Goal: Task Accomplishment & Management: Use online tool/utility

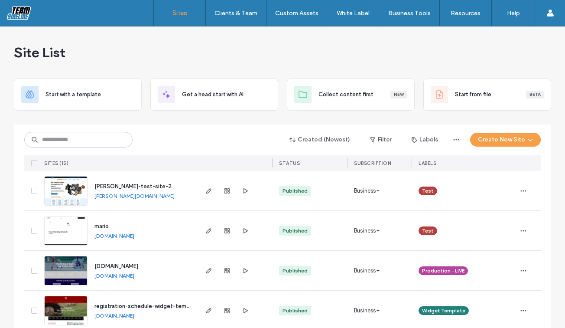
click at [189, 124] on div "Created (Newest) Filter Labels Create New Site SITES (15) STATUS SUBSCRIPTION L…" at bounding box center [282, 147] width 517 height 46
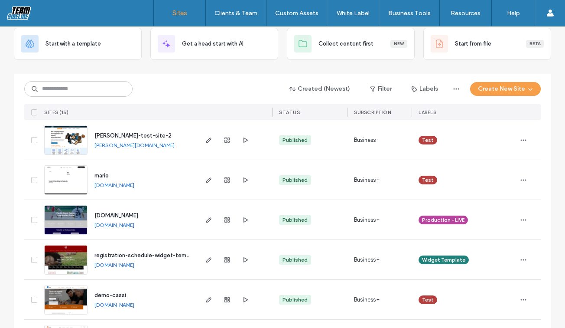
scroll to position [55, 0]
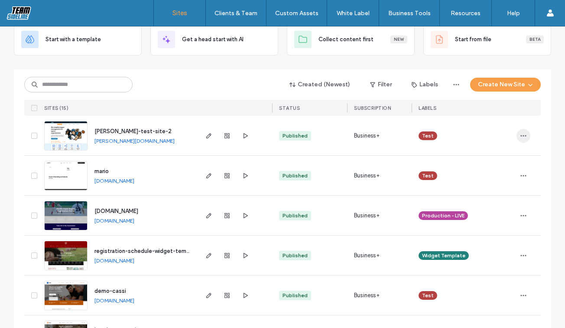
click at [526, 137] on span "button" at bounding box center [524, 136] width 14 height 14
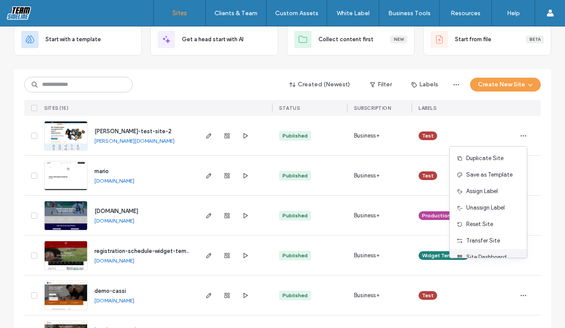
click at [497, 255] on span "Site Dashboard" at bounding box center [487, 257] width 40 height 9
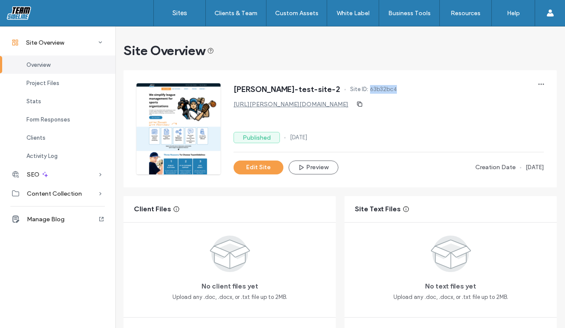
drag, startPoint x: 338, startPoint y: 90, endPoint x: 320, endPoint y: 91, distance: 18.3
click at [320, 91] on div "kyle-test-site-2 Site ID: 63b32bc4" at bounding box center [389, 90] width 310 height 14
copy span "63b32bc4"
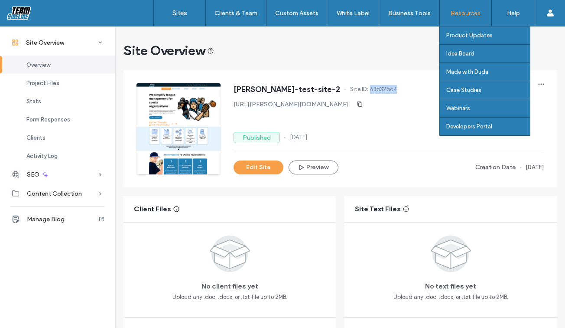
copy span "63b32bc4"
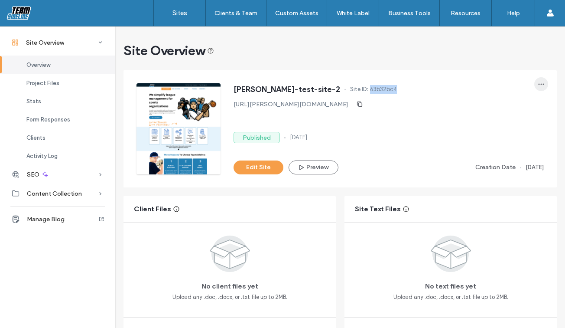
click at [535, 86] on span "button" at bounding box center [542, 84] width 14 height 14
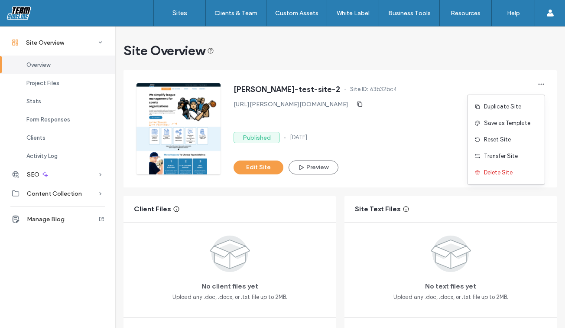
click at [453, 76] on div "kyle-test-site-2 Site ID: 63b32bc4 http://kyle-test-site-2.teamsidelinesite.com…" at bounding box center [347, 122] width 421 height 104
click at [65, 192] on span "Content Collection" at bounding box center [54, 193] width 55 height 7
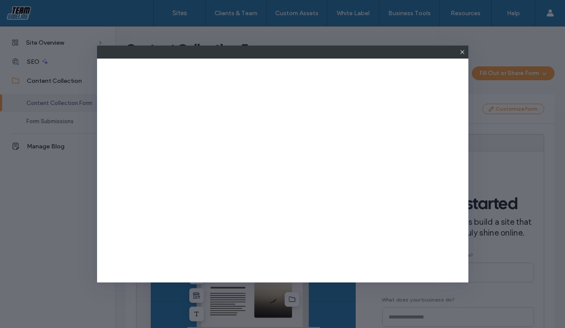
click at [464, 52] on icon at bounding box center [462, 52] width 7 height 7
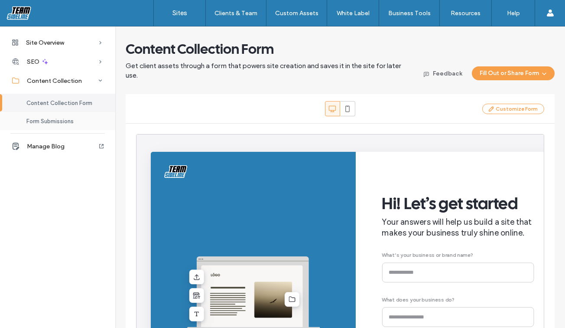
click at [59, 119] on span "Form Submissions" at bounding box center [49, 121] width 47 height 7
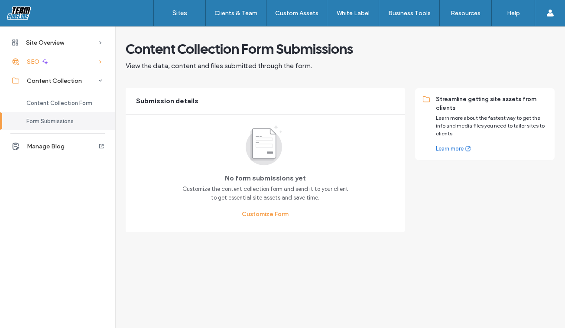
click at [53, 62] on div "SEO" at bounding box center [57, 61] width 115 height 19
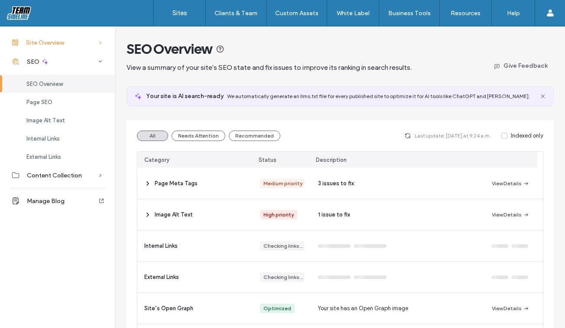
click at [57, 51] on div "Site Overview" at bounding box center [57, 42] width 115 height 19
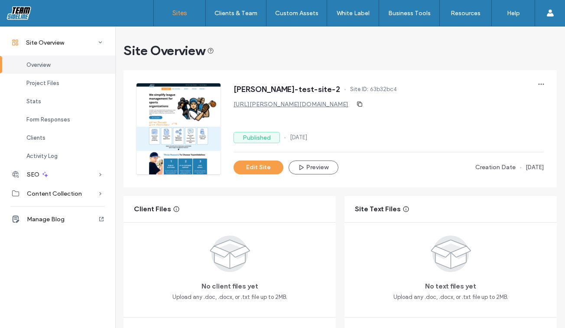
click at [188, 17] on link "Sites" at bounding box center [180, 13] width 52 height 26
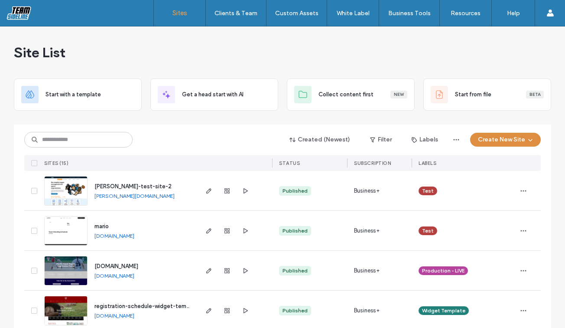
click at [526, 143] on span "button" at bounding box center [529, 139] width 9 height 13
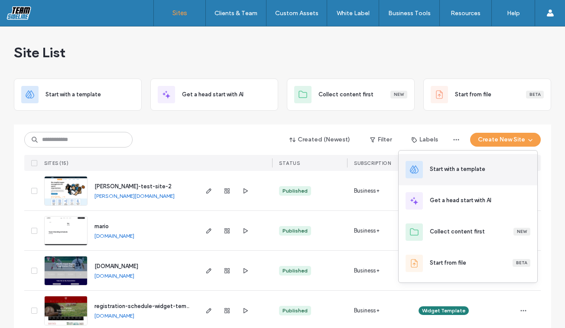
click at [514, 168] on div "Start with a template" at bounding box center [480, 169] width 101 height 9
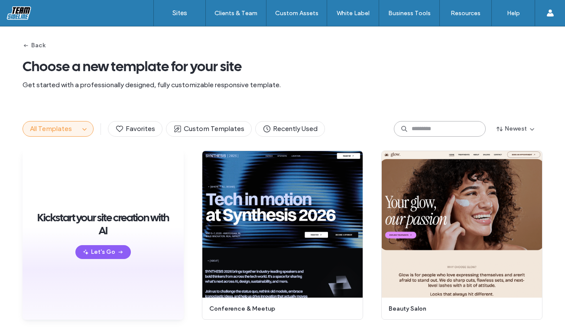
click at [447, 126] on input at bounding box center [440, 129] width 92 height 16
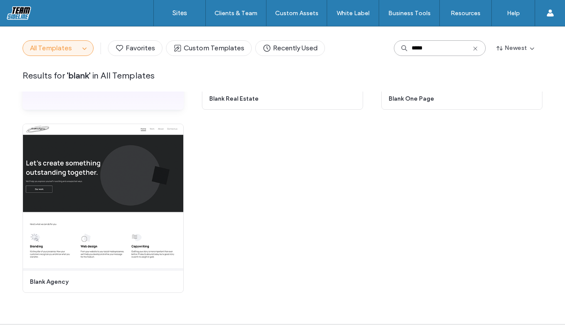
scroll to position [232, 0]
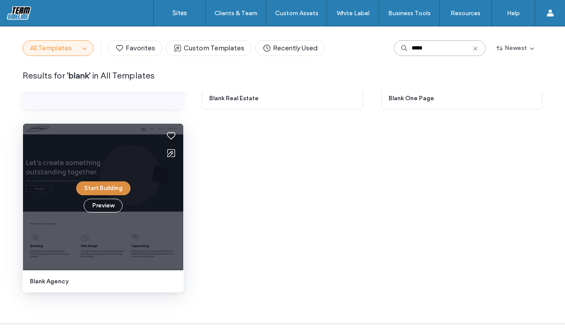
type input "*****"
click at [105, 187] on button "Start Building" at bounding box center [103, 188] width 54 height 14
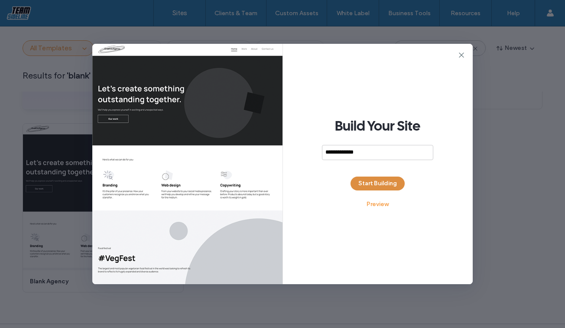
type input "**********"
click at [372, 183] on button "Start Building" at bounding box center [378, 183] width 54 height 14
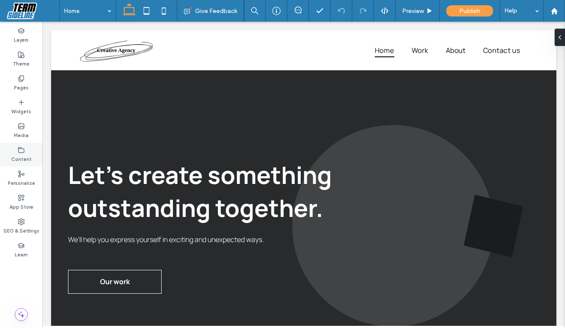
click at [25, 147] on div "Content" at bounding box center [21, 155] width 42 height 24
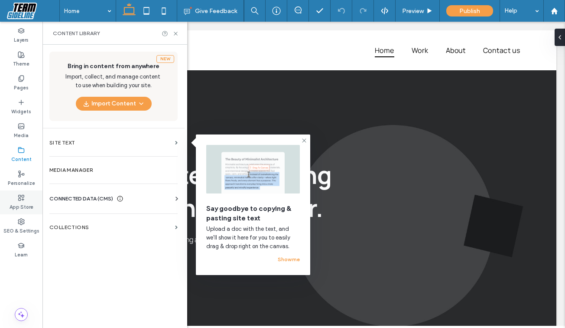
click at [29, 200] on div "App Store" at bounding box center [21, 202] width 42 height 24
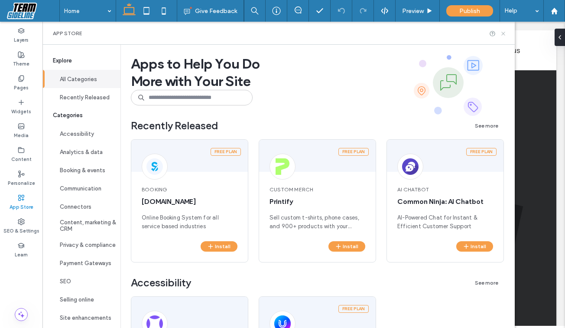
click at [505, 33] on icon at bounding box center [503, 33] width 7 height 7
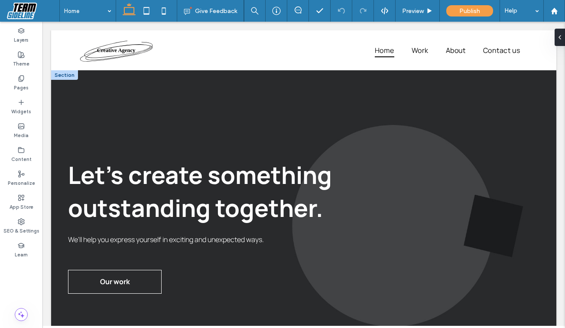
scroll to position [4, 0]
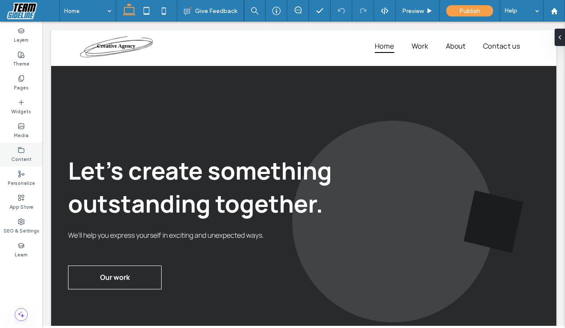
click at [29, 150] on div "Content" at bounding box center [21, 155] width 42 height 24
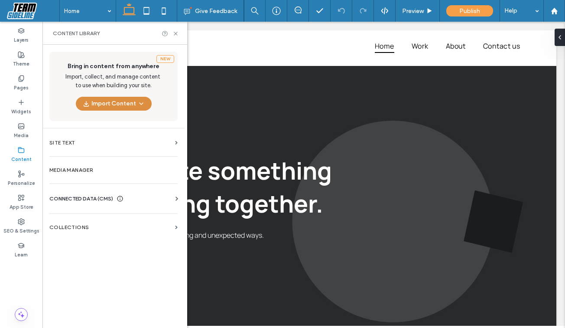
click at [140, 104] on icon "button" at bounding box center [141, 103] width 7 height 7
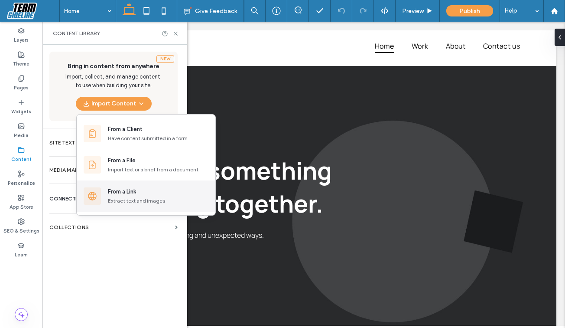
click at [143, 188] on div "From a Link" at bounding box center [158, 191] width 101 height 9
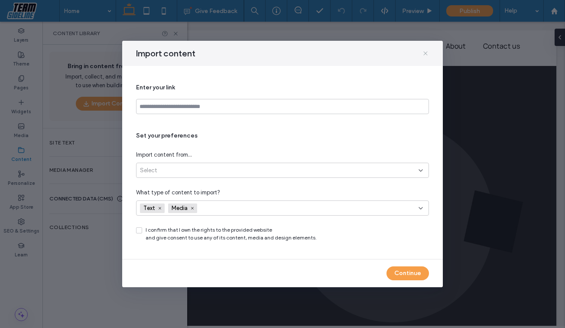
click at [428, 54] on icon at bounding box center [425, 53] width 7 height 7
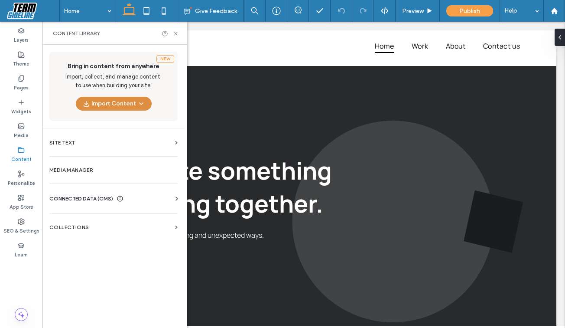
click at [114, 105] on button "Import Content" at bounding box center [114, 104] width 76 height 14
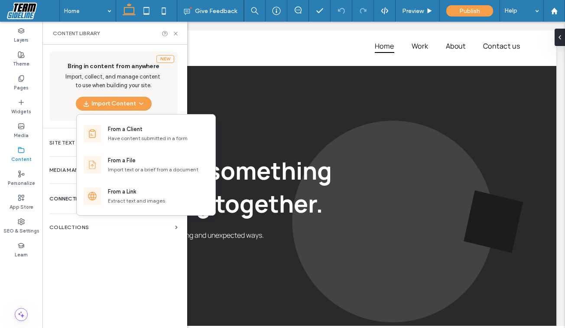
click at [179, 47] on div "New Bring in content from anywhere Import, collect, and manage content to use w…" at bounding box center [113, 87] width 142 height 84
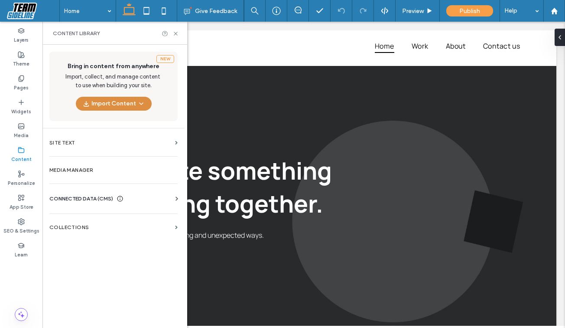
click at [143, 101] on icon "button" at bounding box center [141, 103] width 7 height 7
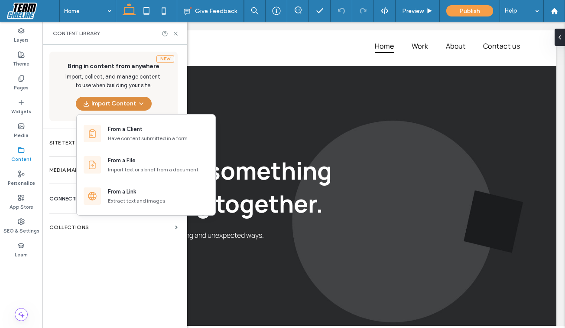
click at [143, 101] on icon "button" at bounding box center [141, 103] width 7 height 7
click at [65, 140] on label "Site Text" at bounding box center [110, 143] width 122 height 6
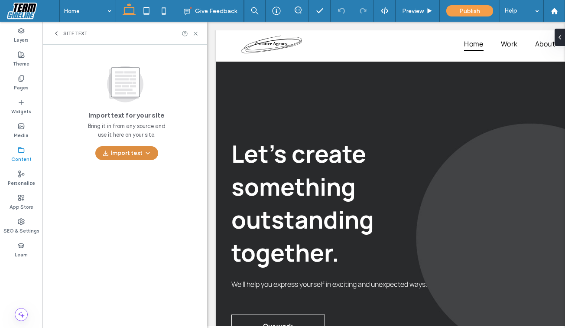
click at [116, 147] on button "Import text" at bounding box center [126, 153] width 63 height 14
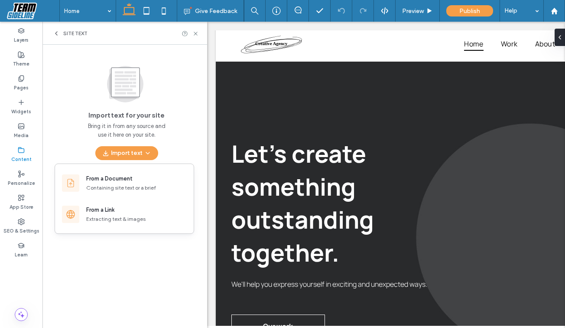
click at [54, 31] on icon at bounding box center [56, 33] width 7 height 7
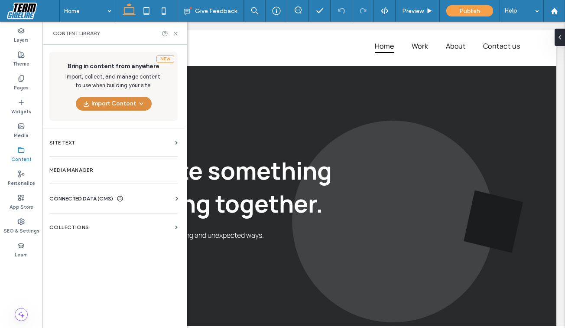
click at [150, 104] on button "Import Content" at bounding box center [114, 104] width 76 height 14
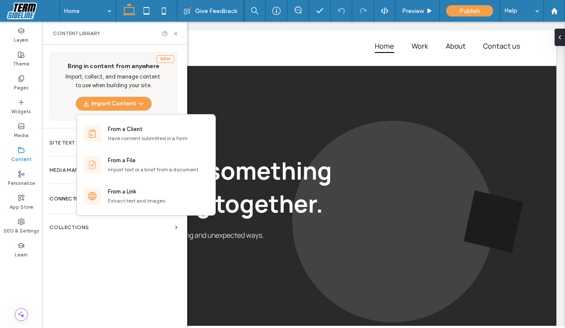
click at [180, 102] on div "New Bring in content from anywhere Import, collect, and manage content to use w…" at bounding box center [113, 87] width 142 height 84
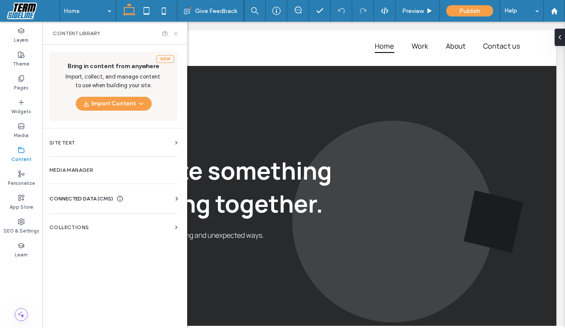
click at [174, 36] on icon at bounding box center [176, 33] width 7 height 7
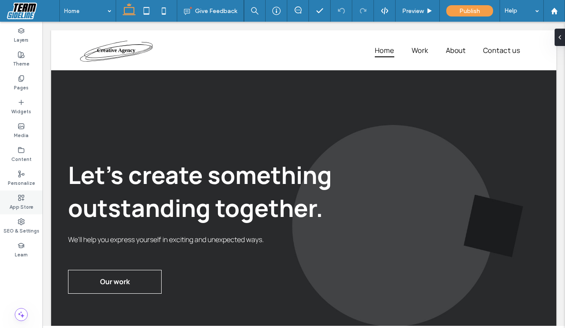
click at [29, 204] on label "App Store" at bounding box center [22, 206] width 24 height 10
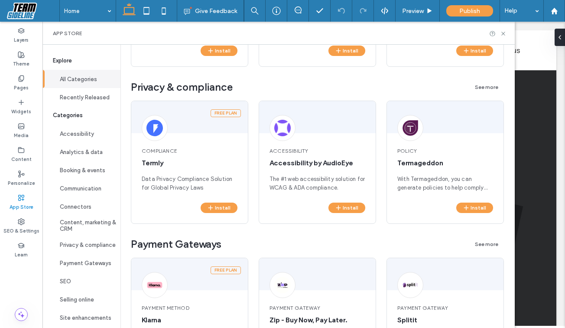
scroll to position [1139, 0]
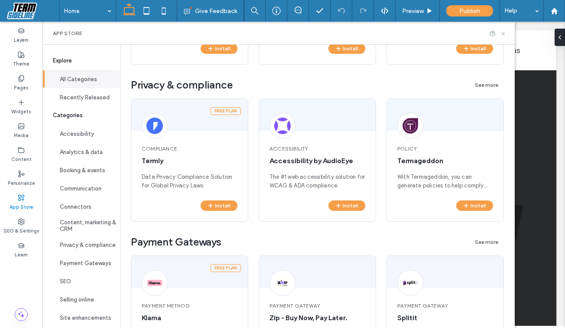
click at [502, 31] on icon at bounding box center [503, 33] width 7 height 7
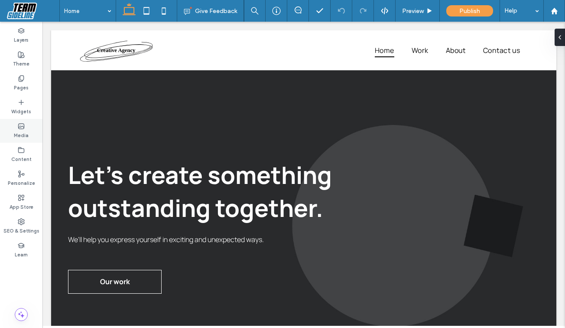
click at [29, 140] on div "Media" at bounding box center [21, 131] width 42 height 24
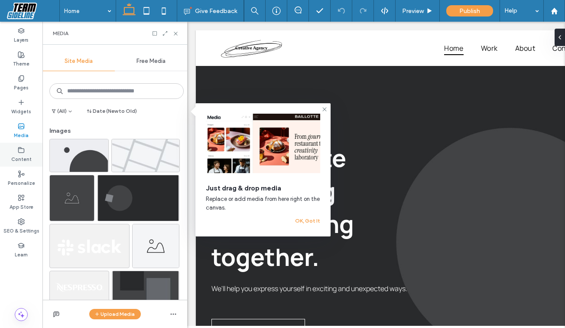
click at [29, 159] on label "Content" at bounding box center [21, 158] width 20 height 10
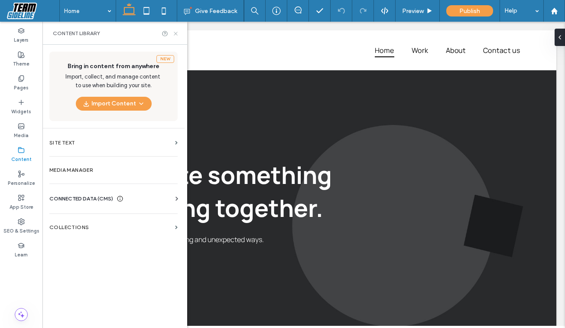
click at [174, 33] on icon at bounding box center [176, 33] width 7 height 7
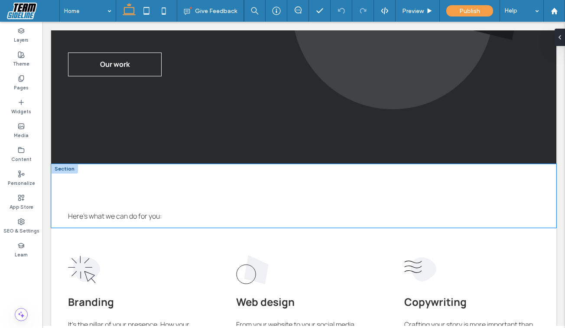
scroll to position [220, 0]
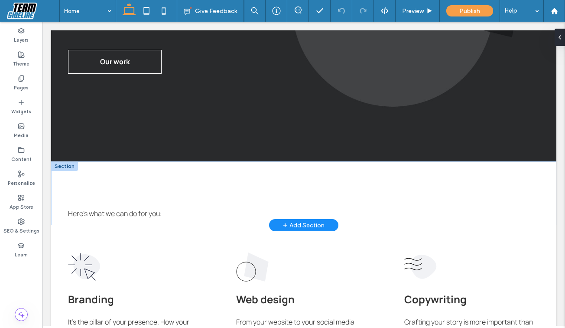
click at [313, 228] on div "+ Add Section" at bounding box center [304, 225] width 42 height 10
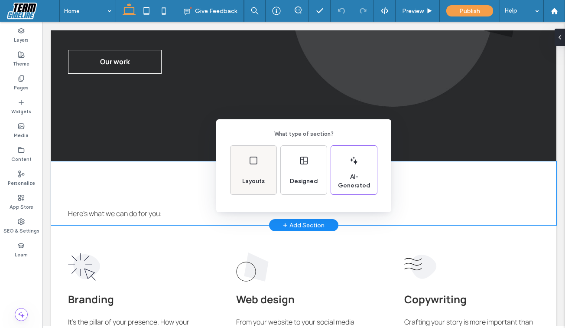
click at [264, 187] on div "Layouts" at bounding box center [253, 181] width 29 height 19
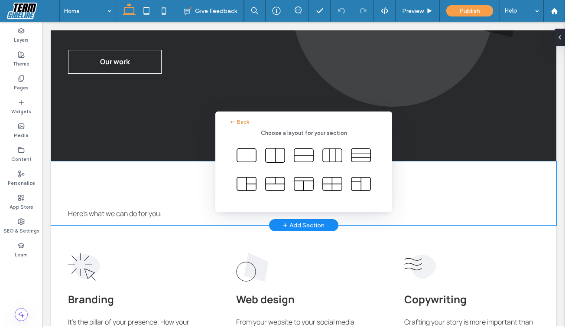
click at [233, 121] on icon "button" at bounding box center [232, 121] width 7 height 7
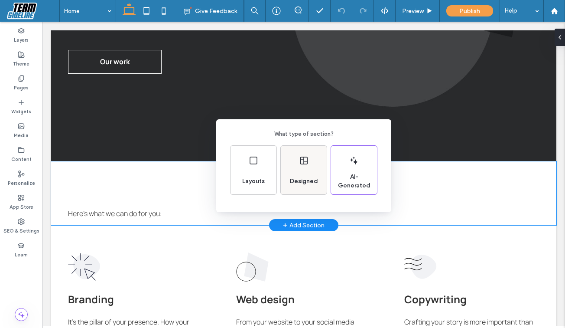
click at [306, 163] on icon at bounding box center [304, 160] width 10 height 10
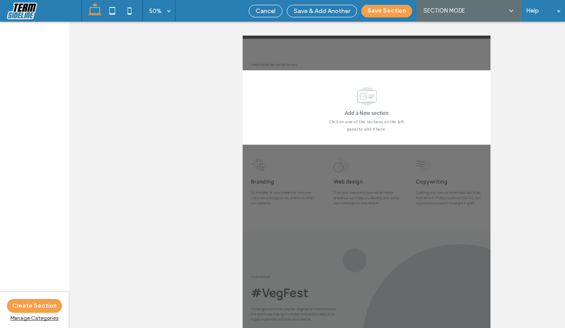
scroll to position [375, 0]
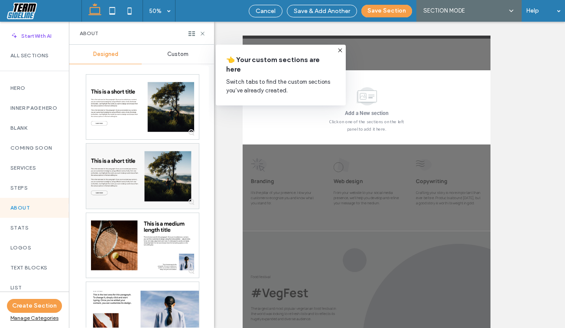
click at [335, 50] on div "👈 Your custom sections are here Switch tabs to find the custom sections you’ve …" at bounding box center [281, 75] width 130 height 61
click at [340, 49] on icon at bounding box center [340, 50] width 7 height 7
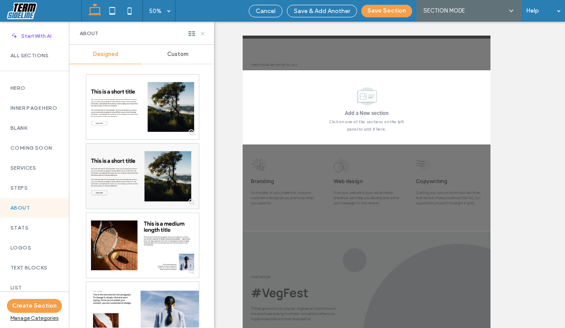
drag, startPoint x: 199, startPoint y: 34, endPoint x: 157, endPoint y: 12, distance: 47.7
click at [199, 34] on icon at bounding box center [202, 33] width 7 height 7
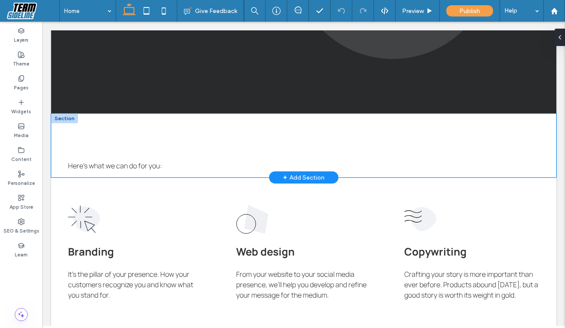
scroll to position [261, 0]
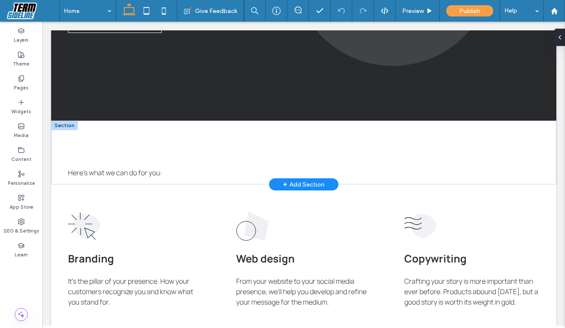
click at [310, 181] on div "+ Add Section" at bounding box center [304, 184] width 42 height 10
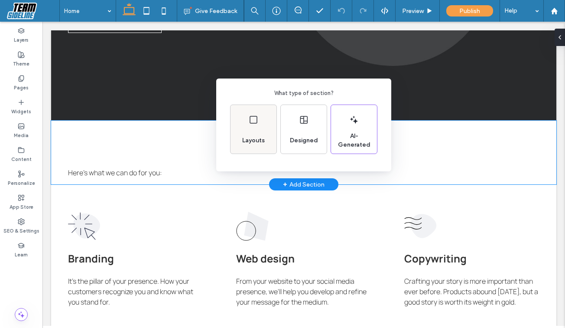
click at [262, 139] on span "Layouts" at bounding box center [253, 140] width 29 height 9
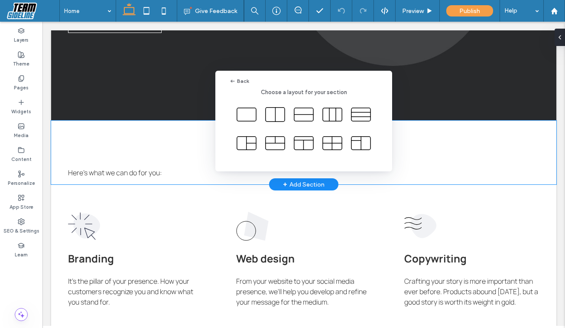
click at [135, 201] on div "Back Choose a layout for your section" at bounding box center [282, 185] width 565 height 370
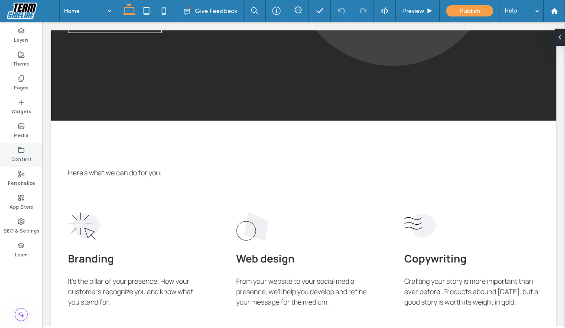
click at [24, 156] on label "Content" at bounding box center [21, 158] width 20 height 10
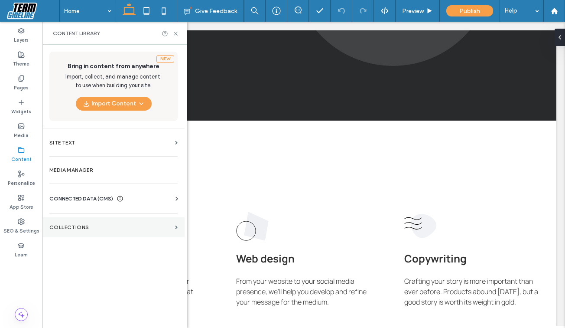
click at [91, 221] on section "Collections" at bounding box center [113, 227] width 142 height 20
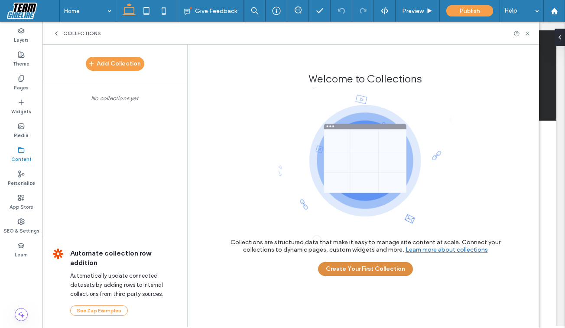
click at [356, 270] on button "Create Your First Collection" at bounding box center [365, 269] width 95 height 14
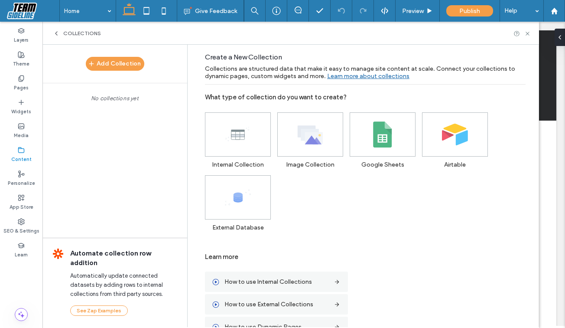
scroll to position [19, 0]
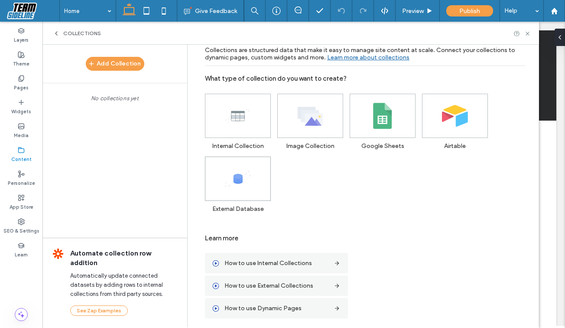
click at [256, 182] on span at bounding box center [238, 178] width 65 height 43
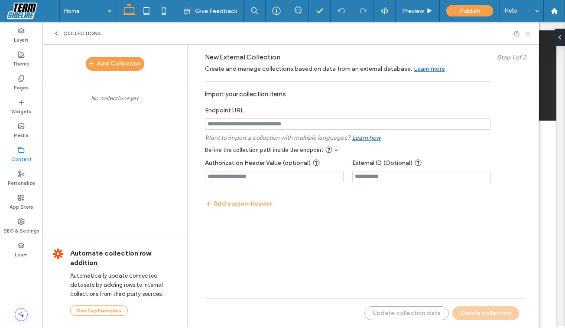
click at [527, 34] on use at bounding box center [527, 33] width 3 height 3
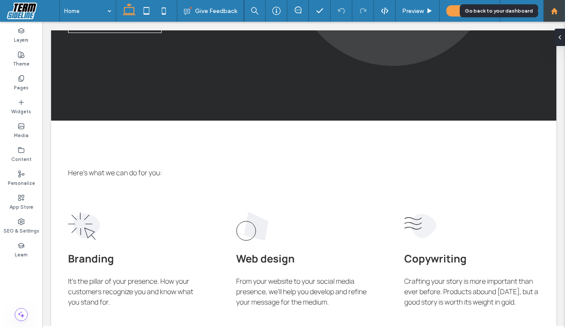
click at [555, 14] on icon at bounding box center [554, 10] width 7 height 7
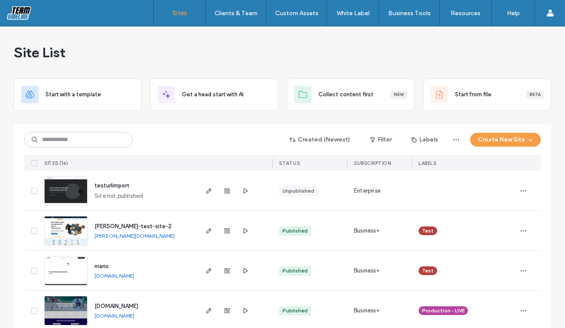
click at [371, 186] on div "Enterprise" at bounding box center [379, 190] width 65 height 39
click at [206, 191] on use "button" at bounding box center [208, 190] width 5 height 5
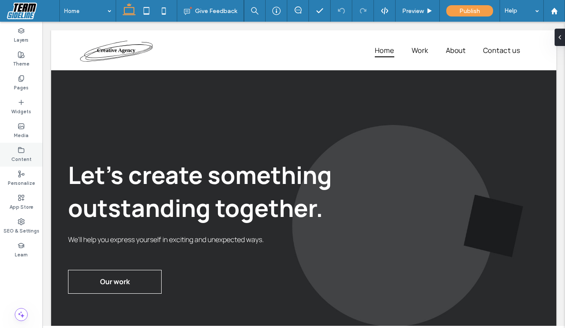
click at [26, 150] on div "Content" at bounding box center [21, 155] width 42 height 24
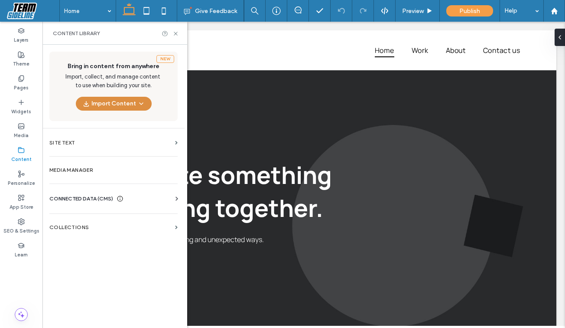
click at [141, 106] on icon "button" at bounding box center [141, 103] width 7 height 7
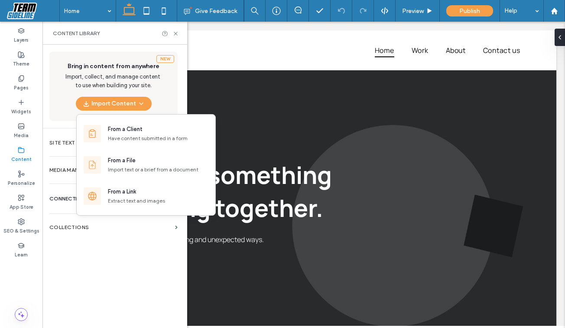
click at [173, 97] on div "New Bring in content from anywhere Import, collect, and manage content to use w…" at bounding box center [113, 86] width 128 height 69
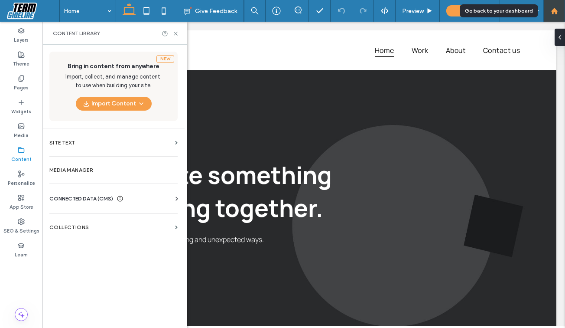
click at [555, 13] on icon at bounding box center [554, 10] width 7 height 7
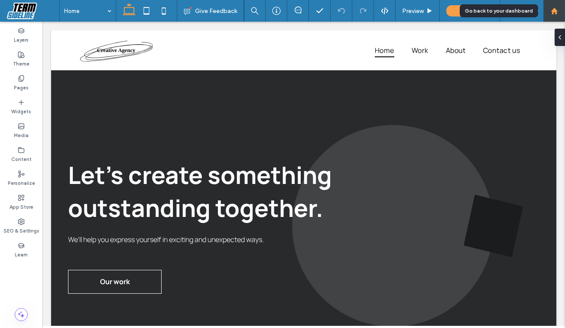
click at [557, 15] on div at bounding box center [555, 11] width 22 height 22
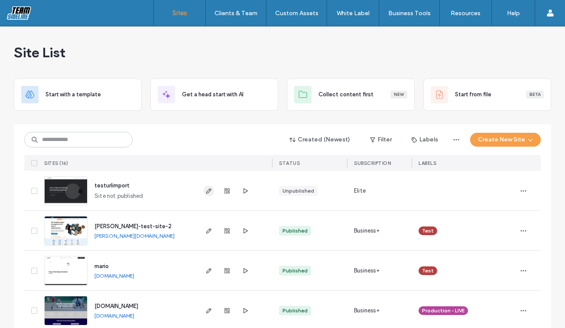
click at [206, 189] on use "button" at bounding box center [208, 190] width 5 height 5
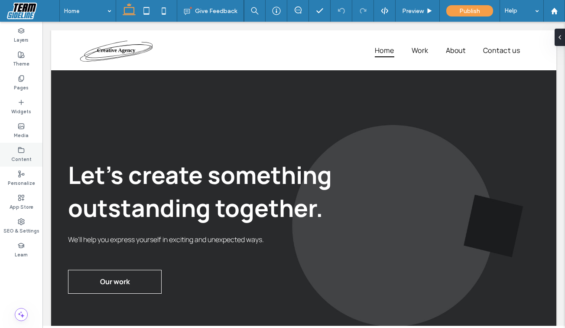
click at [23, 155] on label "Content" at bounding box center [21, 158] width 20 height 10
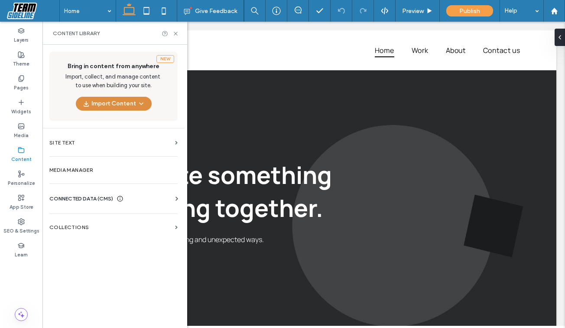
click at [137, 109] on span "button" at bounding box center [140, 103] width 9 height 13
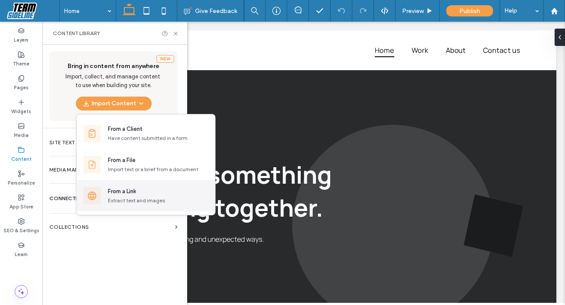
click at [134, 193] on div "From a Link" at bounding box center [122, 191] width 28 height 9
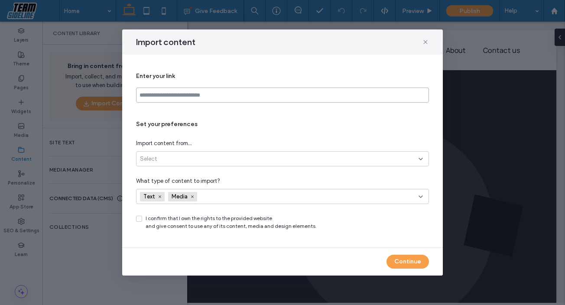
click at [234, 93] on input at bounding box center [282, 95] width 293 height 15
click at [144, 160] on span "Select" at bounding box center [148, 159] width 17 height 9
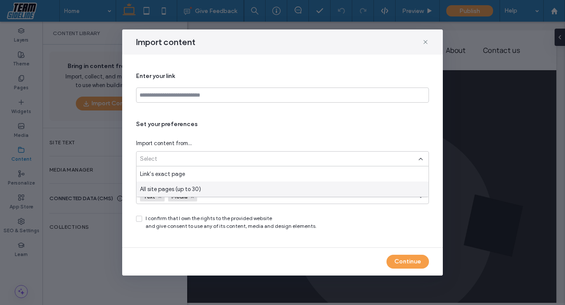
click at [235, 216] on span "I confirm that I own the rights to the provided website and give consent to use…" at bounding box center [231, 223] width 171 height 16
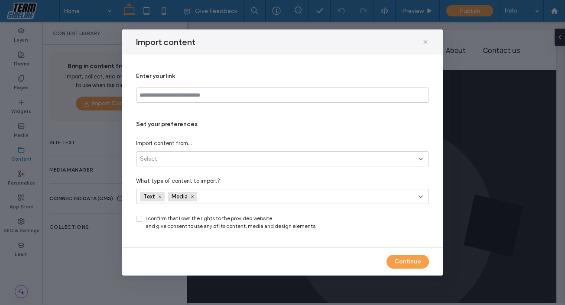
click at [232, 195] on div "Text Media" at bounding box center [265, 196] width 251 height 13
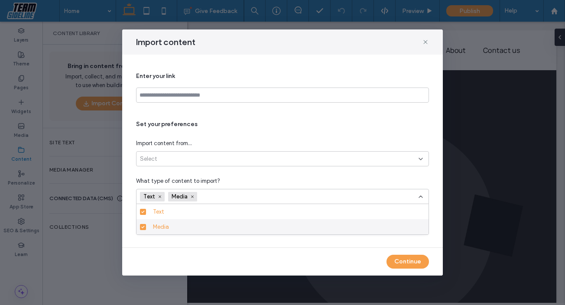
click at [159, 264] on div "Continue" at bounding box center [282, 262] width 321 height 28
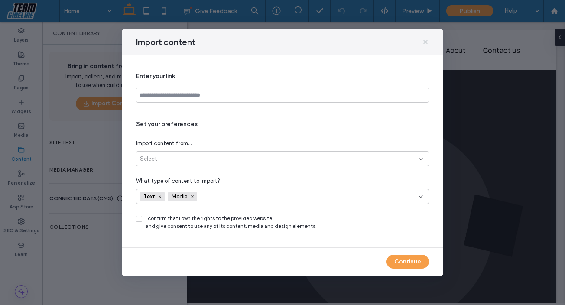
click at [140, 219] on icon at bounding box center [138, 219] width 3 height 3
click at [137, 219] on icon at bounding box center [138, 219] width 3 height 3
click at [427, 42] on icon at bounding box center [425, 42] width 7 height 7
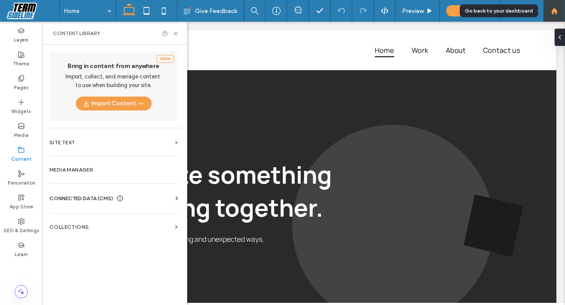
click at [552, 13] on icon at bounding box center [554, 10] width 7 height 7
